Goal: Task Accomplishment & Management: Use online tool/utility

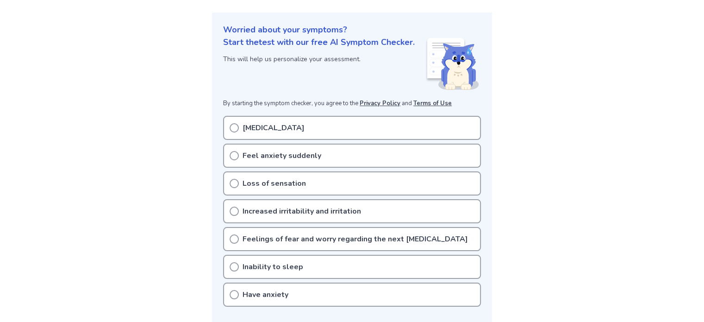
scroll to position [130, 0]
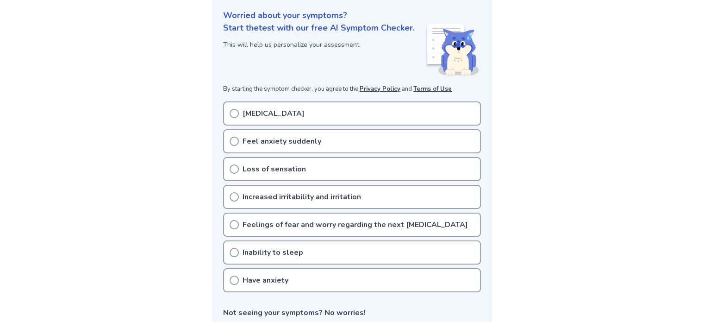
click at [262, 116] on p "[MEDICAL_DATA]" at bounding box center [273, 113] width 62 height 11
click at [244, 118] on p "[MEDICAL_DATA]" at bounding box center [273, 113] width 62 height 11
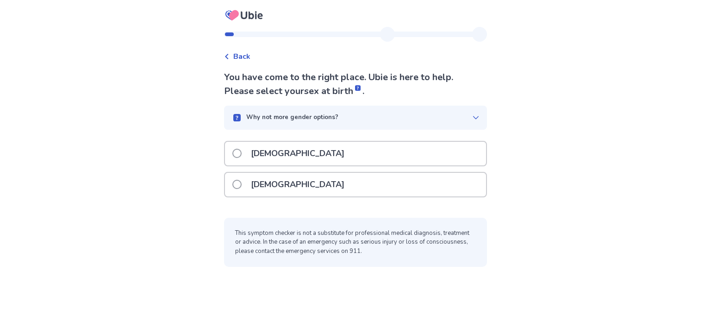
click at [286, 185] on p "Female" at bounding box center [297, 185] width 105 height 24
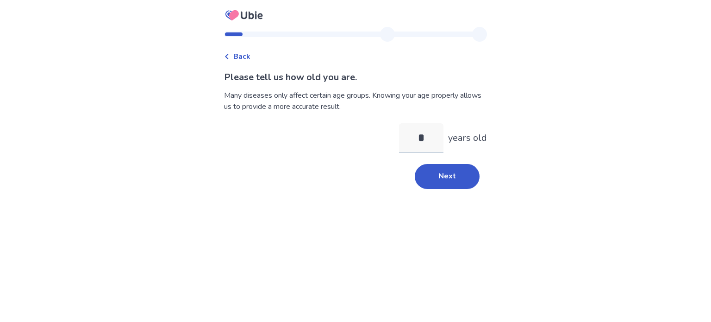
type input "**"
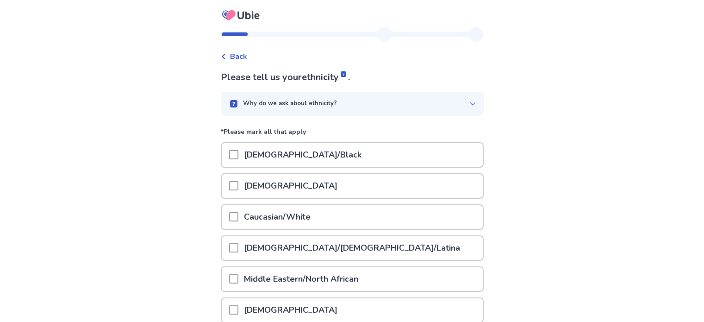
scroll to position [142, 0]
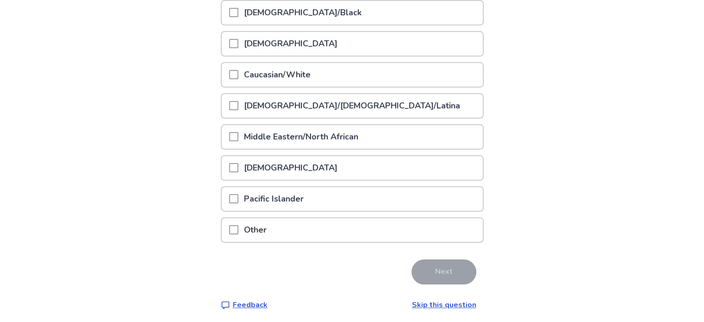
click at [435, 304] on link "Skip this question" at bounding box center [444, 304] width 64 height 10
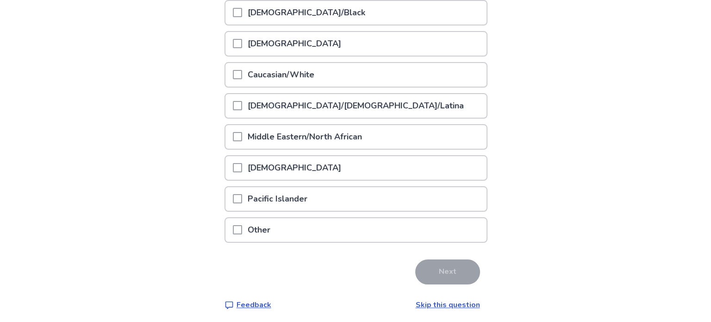
scroll to position [0, 0]
